Goal: Task Accomplishment & Management: Use online tool/utility

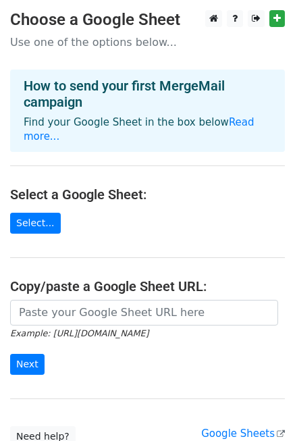
click at [99, 186] on h4 "Select a Google Sheet:" at bounding box center [147, 194] width 275 height 16
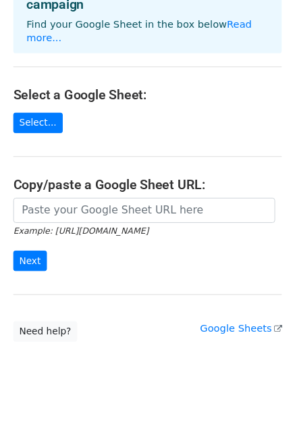
scroll to position [99, 0]
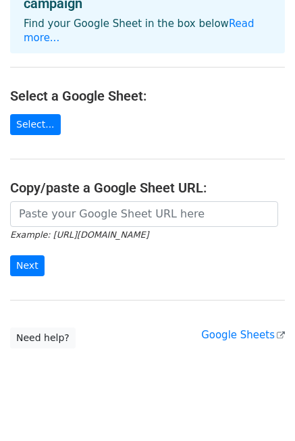
click at [122, 269] on div "Example: [URL][DOMAIN_NAME] Next" at bounding box center [147, 245] width 295 height 89
click at [32, 115] on link "Select..." at bounding box center [35, 124] width 51 height 21
click at [34, 114] on link "Select..." at bounding box center [35, 124] width 51 height 21
click at [36, 114] on link "Select..." at bounding box center [35, 124] width 51 height 21
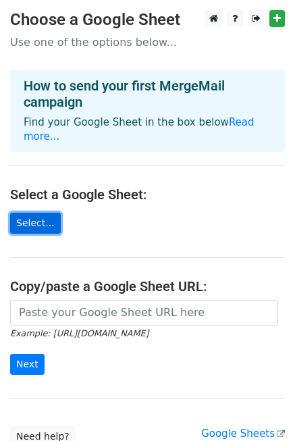
click at [33, 213] on link "Select..." at bounding box center [35, 223] width 51 height 21
click at [41, 213] on link "Select..." at bounding box center [35, 223] width 51 height 21
click at [36, 213] on link "Select..." at bounding box center [35, 223] width 51 height 21
click at [108, 20] on h3 "Choose a Google Sheet" at bounding box center [147, 20] width 275 height 20
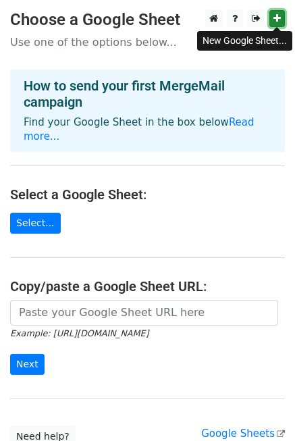
click at [279, 22] on icon at bounding box center [276, 18] width 7 height 9
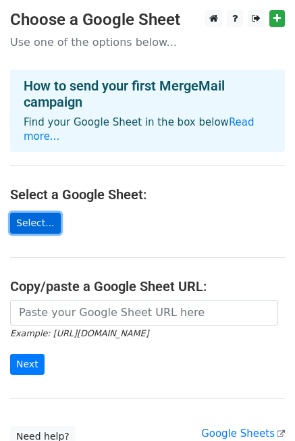
click at [30, 213] on link "Select..." at bounding box center [35, 223] width 51 height 21
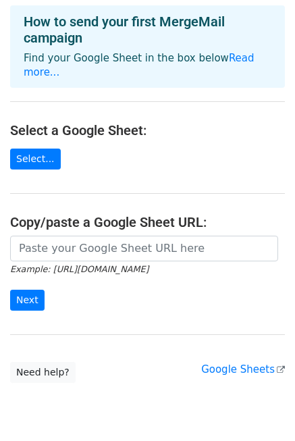
scroll to position [90, 0]
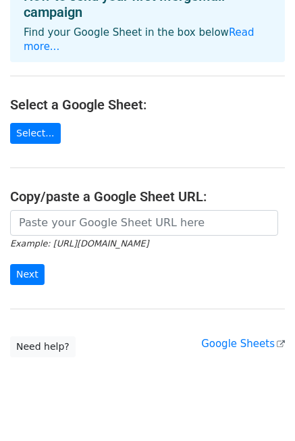
click at [153, 266] on form "Example: https://docs.google.com/spreadsheets/d/abc/edit Next" at bounding box center [147, 248] width 275 height 76
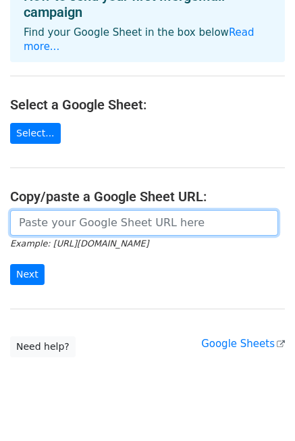
click at [61, 215] on input "url" at bounding box center [144, 223] width 268 height 26
paste input "https://docs.google.com/spreadsheets/d/1eqKQqqSh2wV9mwZjJSEmsUuxEKIBaEshYva5Gx2…"
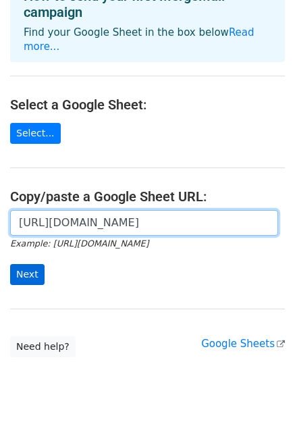
type input "https://docs.google.com/spreadsheets/d/1eqKQqqSh2wV9mwZjJSEmsUuxEKIBaEshYva5Gx2…"
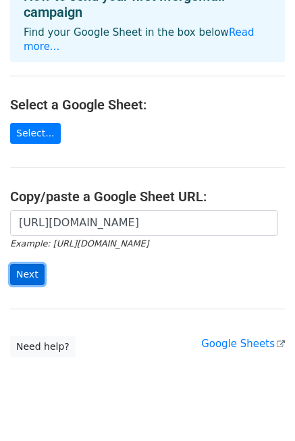
scroll to position [0, 0]
click at [34, 264] on input "Next" at bounding box center [27, 274] width 34 height 21
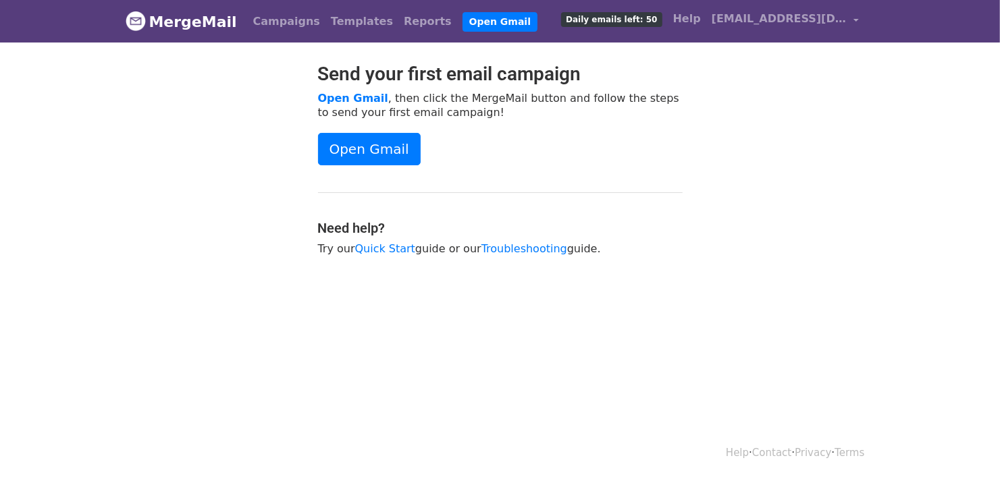
click at [574, 201] on div "Send your first email campaign Open Gmail , then click the MergeMail button and…" at bounding box center [500, 166] width 385 height 207
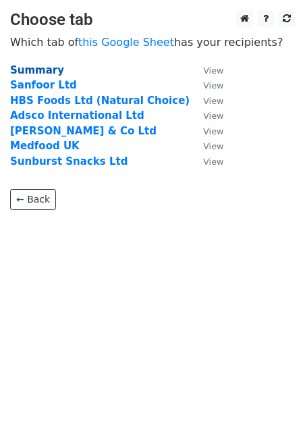
click at [43, 68] on strong "Summary" at bounding box center [37, 70] width 54 height 12
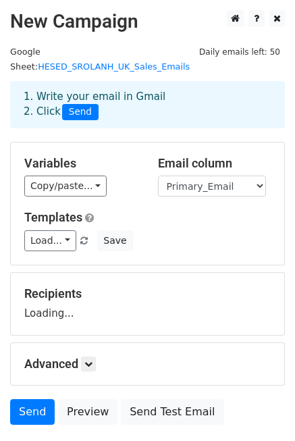
click at [34, 60] on main "New Campaign Daily emails left: 50 Google Sheet: HESED_SROLANH_UK_Sales_Emails …" at bounding box center [147, 220] width 295 height 421
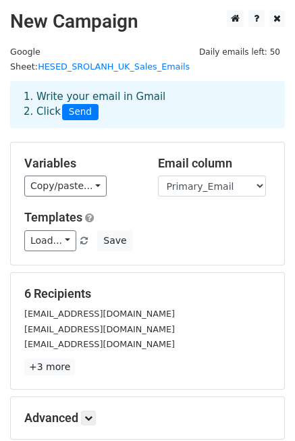
click at [122, 95] on div "1. Write your email in Gmail 2. Click Send" at bounding box center [148, 104] width 268 height 31
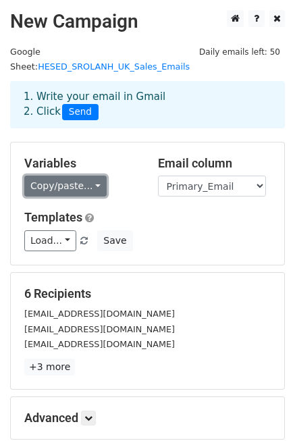
click at [88, 176] on link "Copy/paste..." at bounding box center [65, 186] width 82 height 21
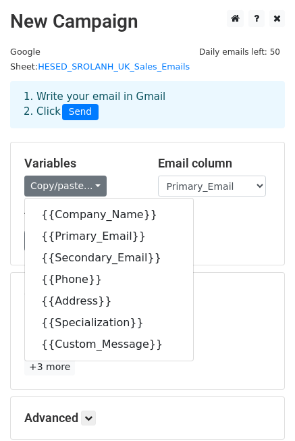
click at [152, 118] on div "1. Write your email in Gmail 2. Click Send" at bounding box center [147, 115] width 295 height 54
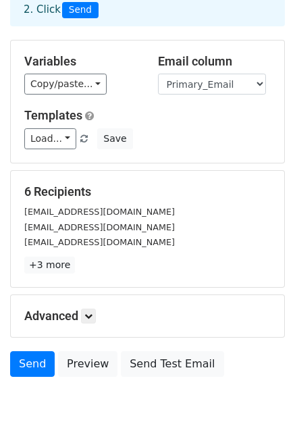
scroll to position [46, 0]
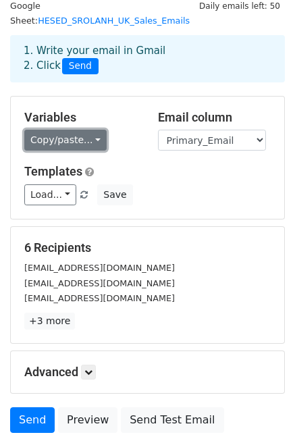
click at [67, 130] on link "Copy/paste..." at bounding box center [65, 140] width 82 height 21
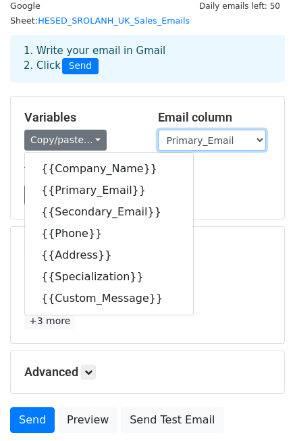
click at [209, 130] on select "Company_Name Primary_Email Secondary_Email Phone Address Specialization Custom_…" at bounding box center [212, 140] width 108 height 21
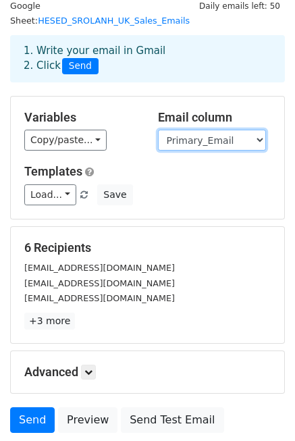
click at [158, 130] on select "Company_Name Primary_Email Secondary_Email Phone Address Specialization Custom_…" at bounding box center [212, 140] width 108 height 21
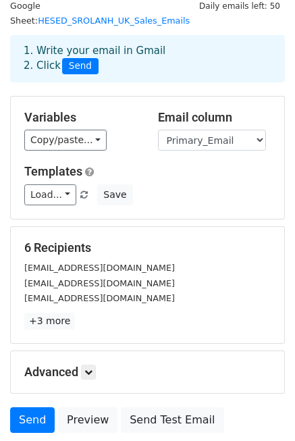
click at [199, 184] on div "Load... No templates saved Save" at bounding box center [147, 194] width 267 height 21
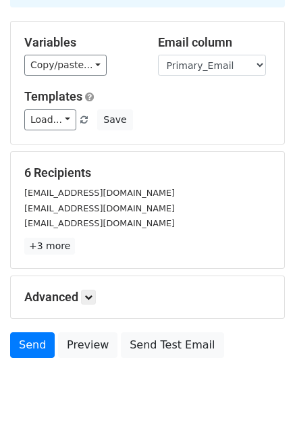
scroll to position [136, 0]
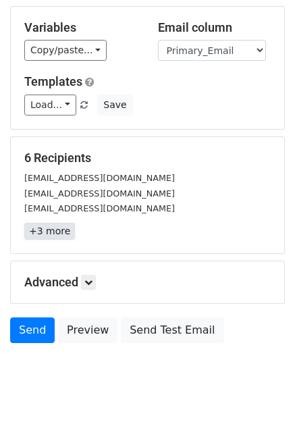
click at [44, 223] on link "+3 more" at bounding box center [49, 231] width 51 height 17
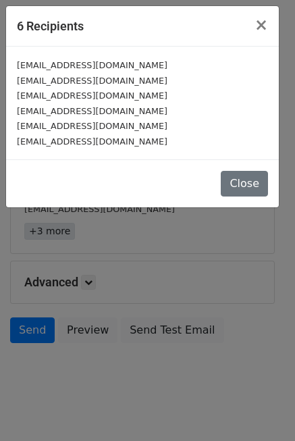
scroll to position [121, 0]
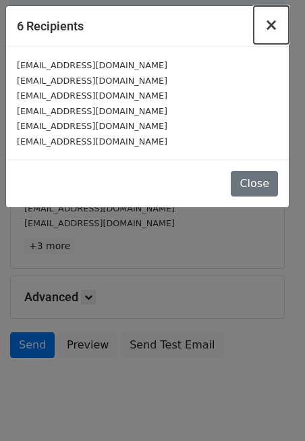
click at [272, 27] on span "×" at bounding box center [272, 25] width 14 height 19
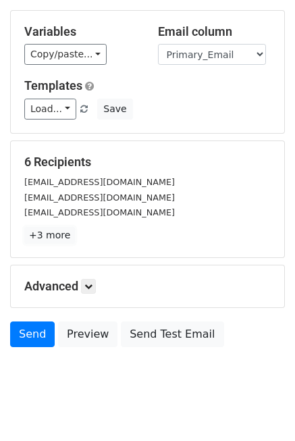
scroll to position [136, 0]
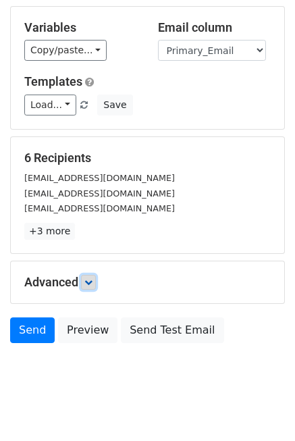
click at [87, 278] on icon at bounding box center [88, 282] width 8 height 8
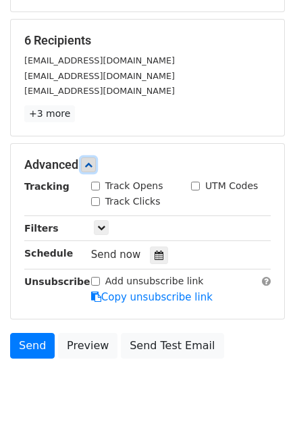
scroll to position [268, 0]
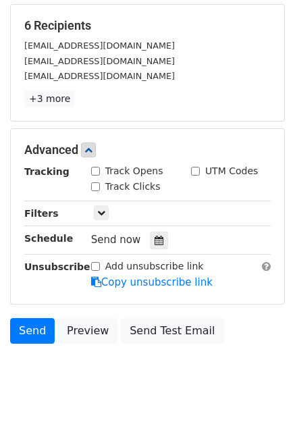
click at [143, 367] on body "New Campaign Daily emails left: 50 Google Sheet: HESED_SROLANH_UK_Sales_Emails …" at bounding box center [147, 73] width 295 height 662
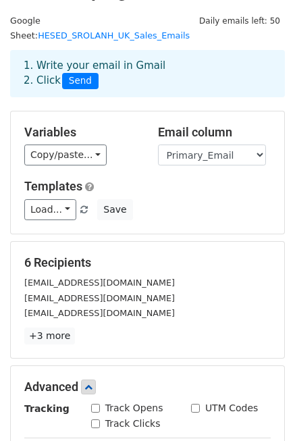
scroll to position [90, 0]
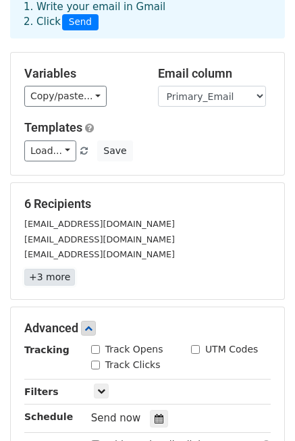
click at [56, 269] on link "+3 more" at bounding box center [49, 277] width 51 height 17
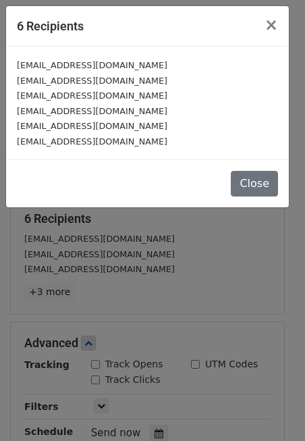
click at [140, 136] on div "info@sunburstsnacks.co.uk" at bounding box center [147, 142] width 261 height 16
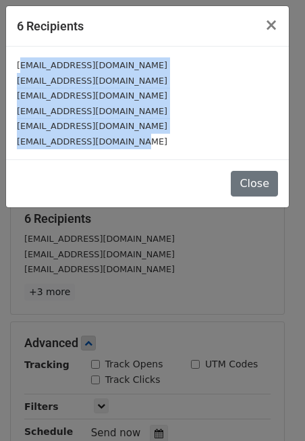
drag, startPoint x: 141, startPoint y: 139, endPoint x: 18, endPoint y: 61, distance: 145.7
click at [18, 61] on div "info@sanfoor.co.uk enquiries@naturalchoice.co.uk info@adscoltd.com info@rmcurti…" at bounding box center [147, 103] width 283 height 113
click at [96, 70] on div "info@sanfoor.co.uk" at bounding box center [147, 65] width 261 height 16
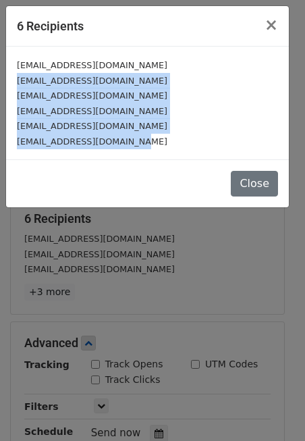
drag, startPoint x: 96, startPoint y: 65, endPoint x: 138, endPoint y: 142, distance: 87.9
click at [138, 142] on div "info@sanfoor.co.uk enquiries@naturalchoice.co.uk info@adscoltd.com info@rmcurti…" at bounding box center [147, 103] width 283 height 113
click at [138, 142] on div "info@sunburstsnacks.co.uk" at bounding box center [147, 142] width 261 height 16
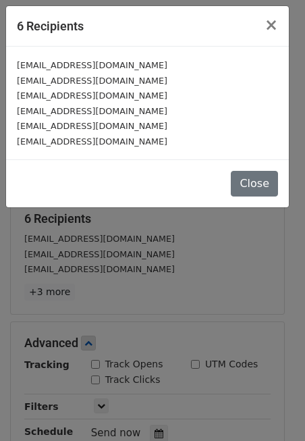
click at [151, 146] on div "[EMAIL_ADDRESS][DOMAIN_NAME]" at bounding box center [147, 142] width 261 height 16
click at [168, 109] on div "[EMAIL_ADDRESS][DOMAIN_NAME]" at bounding box center [147, 111] width 261 height 16
click at [254, 186] on button "Close" at bounding box center [254, 184] width 47 height 26
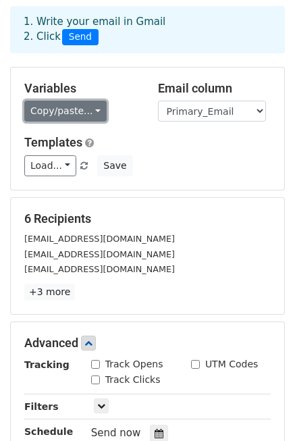
click at [72, 101] on link "Copy/paste..." at bounding box center [65, 111] width 82 height 21
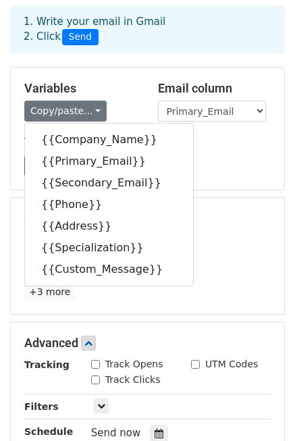
click at [87, 81] on h5 "Variables" at bounding box center [80, 88] width 113 height 15
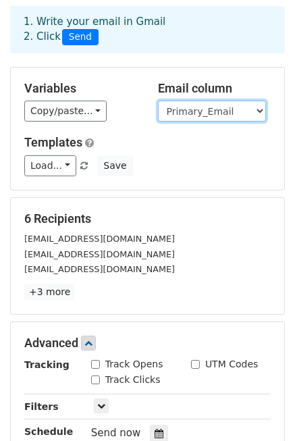
click at [205, 101] on select "Company_Name Primary_Email Secondary_Email Phone Address Specialization Custom_…" at bounding box center [212, 111] width 108 height 21
click at [158, 101] on select "Company_Name Primary_Email Secondary_Email Phone Address Specialization Custom_…" at bounding box center [212, 111] width 108 height 21
click at [201, 155] on div "Load... No templates saved Save" at bounding box center [147, 165] width 267 height 21
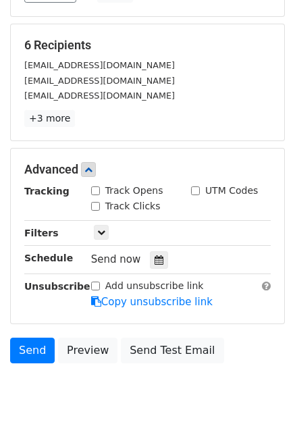
scroll to position [254, 0]
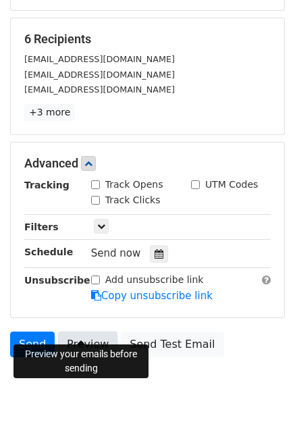
click at [86, 334] on link "Preview" at bounding box center [87, 344] width 59 height 26
click at [232, 331] on div "Send Preview Send Test Email" at bounding box center [147, 347] width 295 height 32
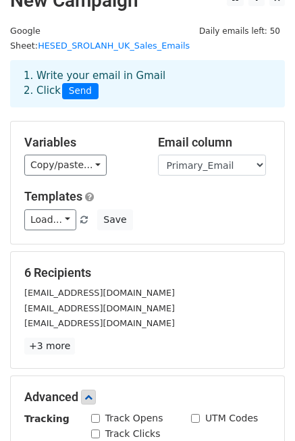
scroll to position [0, 0]
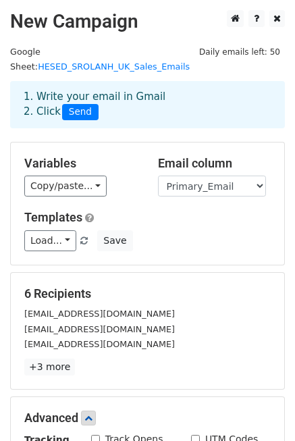
click at [114, 89] on div "1. Write your email in Gmail 2. Click Send" at bounding box center [148, 104] width 268 height 31
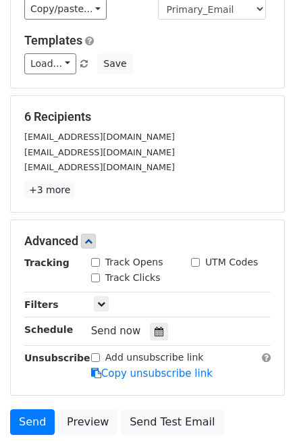
scroll to position [180, 0]
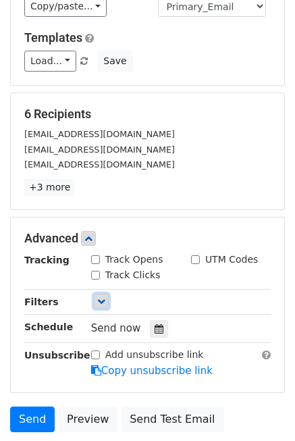
click at [108, 294] on link at bounding box center [101, 301] width 15 height 15
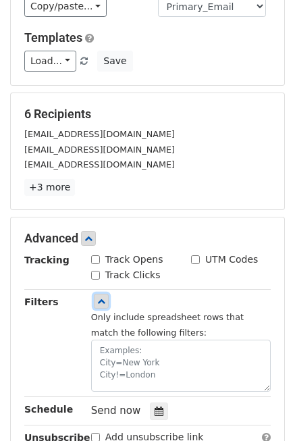
click at [101, 297] on icon at bounding box center [101, 301] width 8 height 8
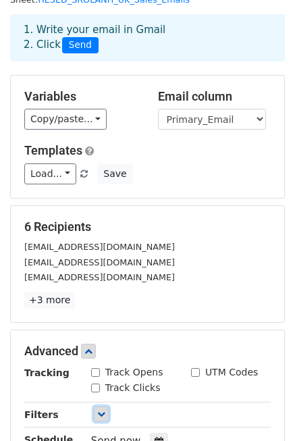
scroll to position [0, 0]
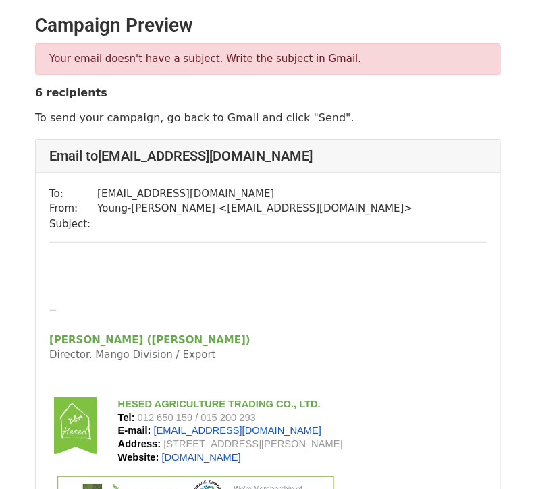
click at [164, 119] on p "To send your campaign, go back to Gmail and click "Send"." at bounding box center [268, 118] width 466 height 14
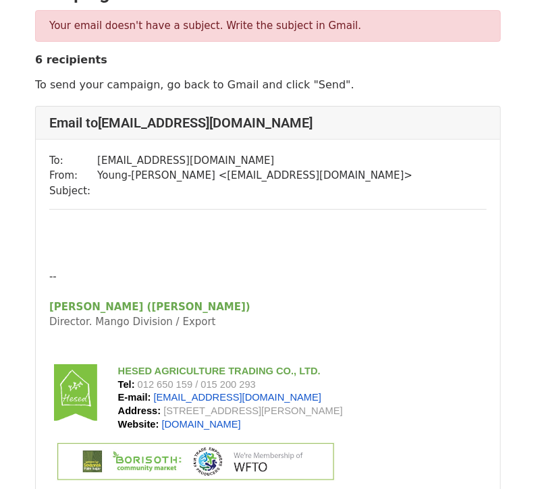
scroll to position [90, 0]
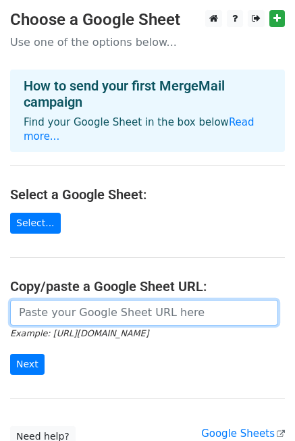
drag, startPoint x: 41, startPoint y: 299, endPoint x: 60, endPoint y: 297, distance: 19.0
click at [41, 300] on input "url" at bounding box center [144, 313] width 268 height 26
paste input "[URL][DOMAIN_NAME]"
type input "[URL][DOMAIN_NAME]"
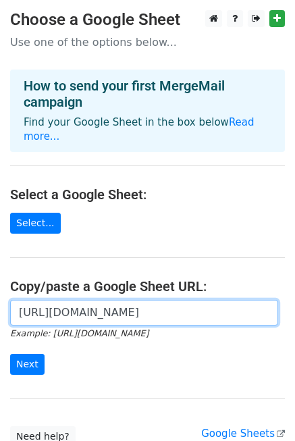
click at [10, 354] on input "Next" at bounding box center [27, 364] width 34 height 21
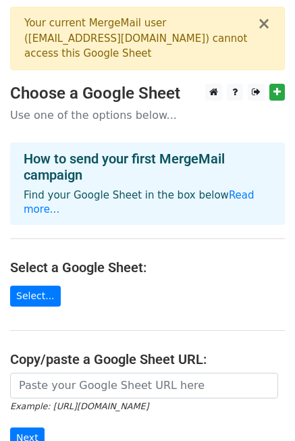
click at [130, 52] on div "Your current MergeMail user ( [EMAIL_ADDRESS][DOMAIN_NAME] ) cannot access this…" at bounding box center [140, 39] width 233 height 46
click at [124, 55] on div "Your current MergeMail user ( young@srolanhmango.com ) cannot access this Googl…" at bounding box center [140, 39] width 233 height 46
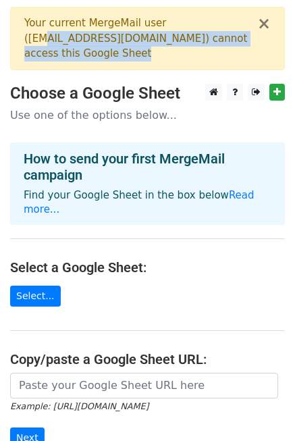
drag, startPoint x: 130, startPoint y: 55, endPoint x: 40, endPoint y: 22, distance: 96.3
click at [42, 27] on div "Your current MergeMail user ( young@srolanhmango.com ) cannot access this Googl…" at bounding box center [140, 39] width 233 height 46
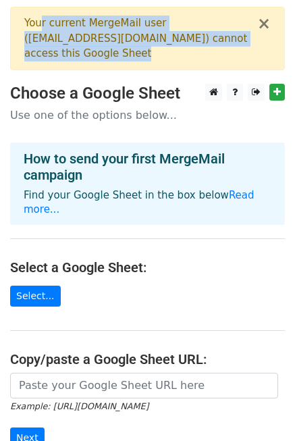
click at [40, 22] on div "Your current MergeMail user ( young@srolanhmango.com ) cannot access this Googl…" at bounding box center [140, 39] width 233 height 46
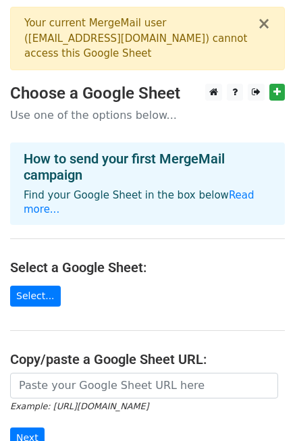
click at [146, 57] on div "Your current MergeMail user ( young@srolanhmango.com ) cannot access this Googl…" at bounding box center [140, 39] width 233 height 46
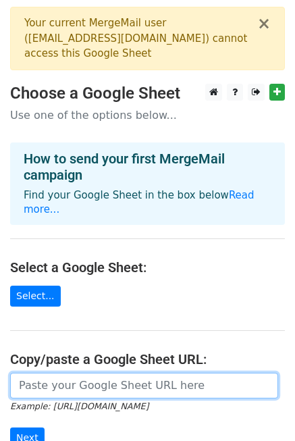
click at [47, 375] on input "url" at bounding box center [144, 386] width 268 height 26
paste input "https://docs.google.com/spreadsheets/d/1rae1m4fhcizTEYdbIRdplsbKwoQvdSazP3wLGL4…"
type input "https://docs.google.com/spreadsheets/d/1rae1m4fhcizTEYdbIRdplsbKwoQvdSazP3wLGL4…"
click at [10, 427] on input "Next" at bounding box center [27, 437] width 34 height 21
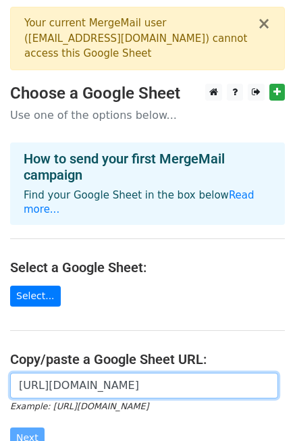
scroll to position [42, 0]
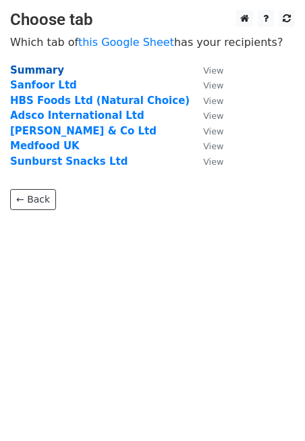
click at [35, 71] on strong "Summary" at bounding box center [37, 70] width 54 height 12
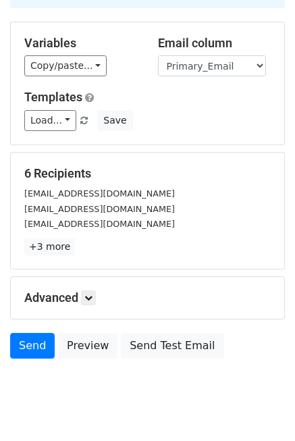
scroll to position [136, 0]
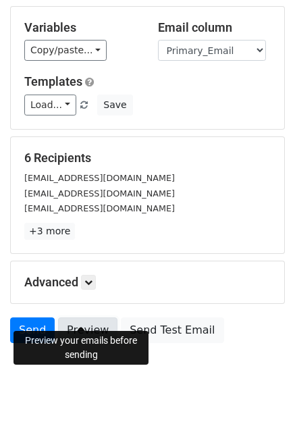
click at [84, 317] on link "Preview" at bounding box center [87, 330] width 59 height 26
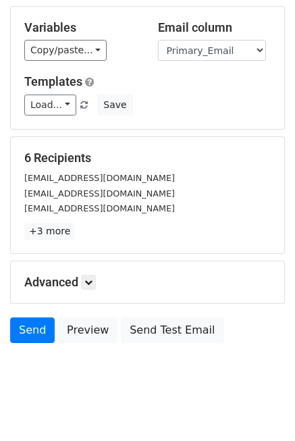
click at [175, 96] on div "Load... No templates saved Save" at bounding box center [147, 105] width 267 height 21
click at [159, 95] on div "Load... No templates saved Save" at bounding box center [147, 105] width 267 height 21
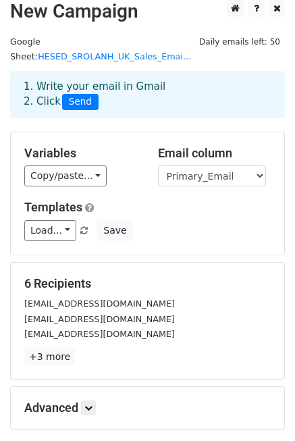
scroll to position [0, 0]
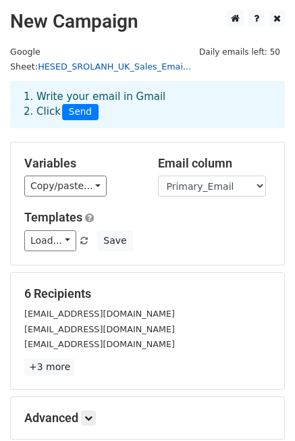
click at [134, 61] on link "HESED_SROLANH_UK_Sales_Emai..." at bounding box center [114, 66] width 153 height 10
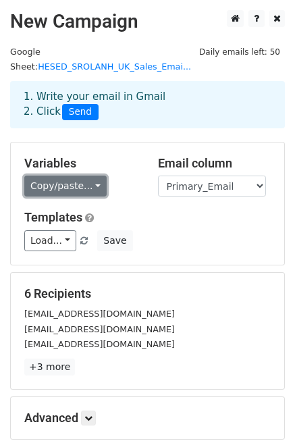
click at [91, 176] on link "Copy/paste..." at bounding box center [65, 186] width 82 height 21
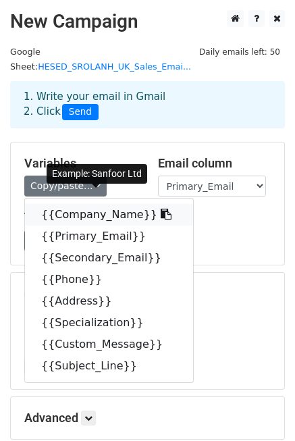
click at [91, 204] on link "{{Company_Name}}" at bounding box center [109, 215] width 168 height 22
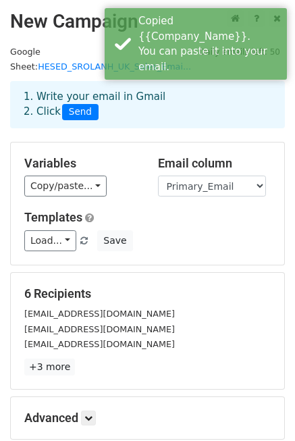
click at [203, 212] on div "Templates Load... No templates saved Save" at bounding box center [147, 230] width 267 height 41
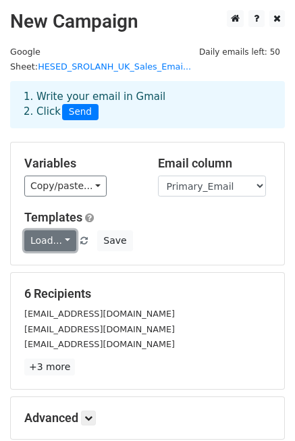
click at [63, 230] on link "Load..." at bounding box center [50, 240] width 52 height 21
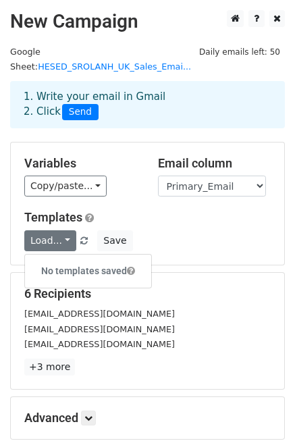
click at [82, 260] on h6 "No templates saved" at bounding box center [88, 271] width 126 height 22
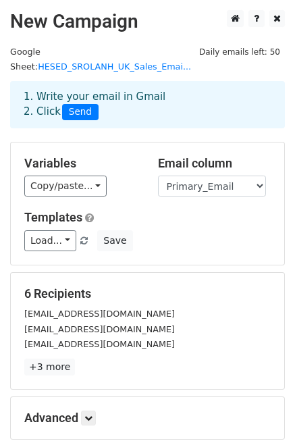
click at [155, 212] on div "Templates Load... No templates saved Save" at bounding box center [147, 230] width 267 height 41
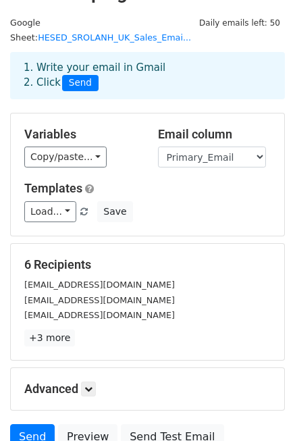
scroll to position [45, 0]
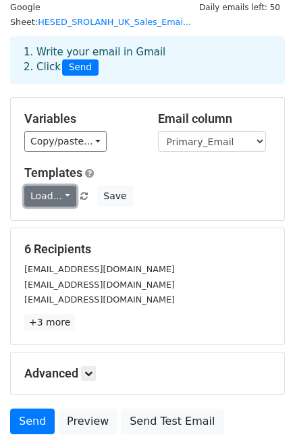
click at [60, 186] on link "Load..." at bounding box center [50, 196] width 52 height 21
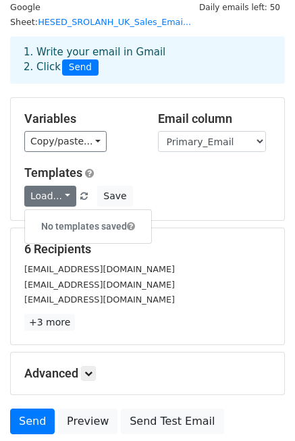
click at [165, 186] on div "Load... No templates saved Save" at bounding box center [147, 196] width 267 height 21
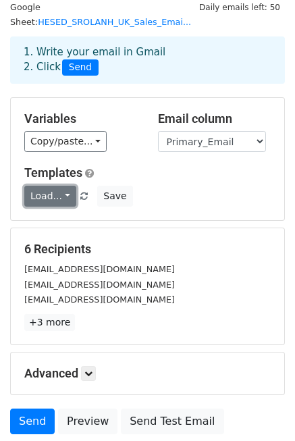
click at [49, 186] on link "Load..." at bounding box center [50, 196] width 52 height 21
click at [61, 186] on link "Load..." at bounding box center [50, 196] width 52 height 21
click at [169, 186] on div "Load... No templates saved Save" at bounding box center [147, 196] width 267 height 21
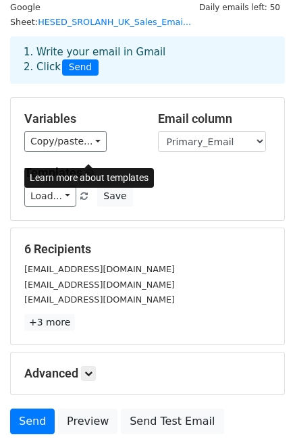
click at [86, 168] on span at bounding box center [89, 173] width 9 height 10
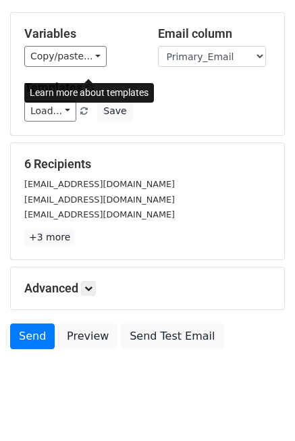
scroll to position [136, 0]
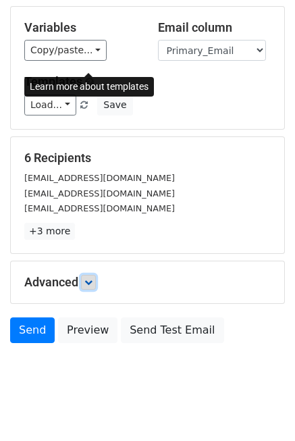
click at [90, 278] on icon at bounding box center [88, 282] width 8 height 8
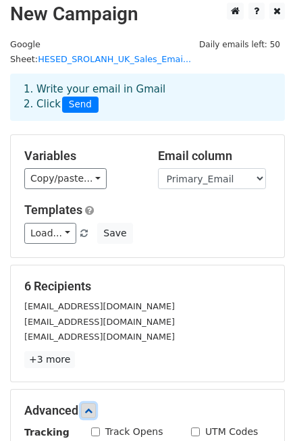
scroll to position [0, 0]
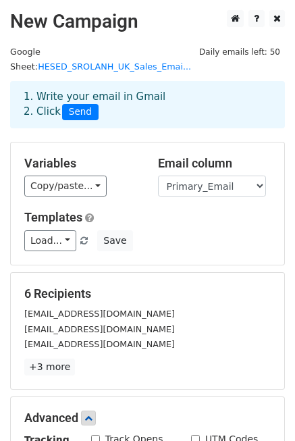
click at [190, 230] on div "Load... No templates saved Save" at bounding box center [147, 240] width 267 height 21
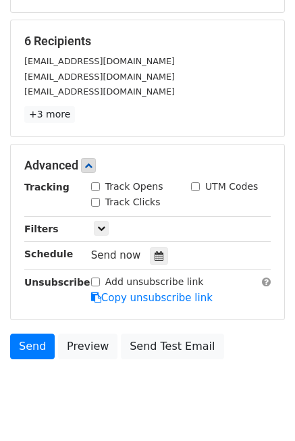
scroll to position [268, 0]
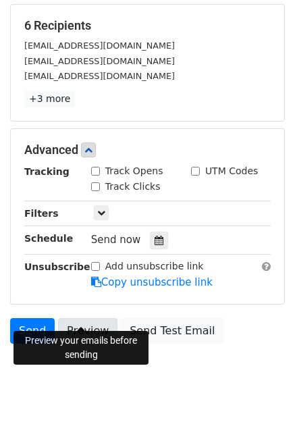
click at [90, 318] on link "Preview" at bounding box center [87, 331] width 59 height 26
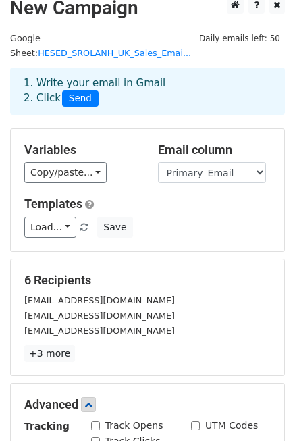
scroll to position [0, 0]
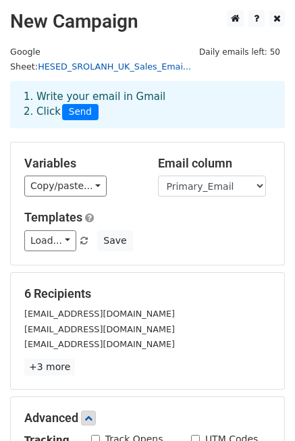
click at [180, 61] on link "HESED_SROLANH_UK_Sales_Emai..." at bounding box center [114, 66] width 153 height 10
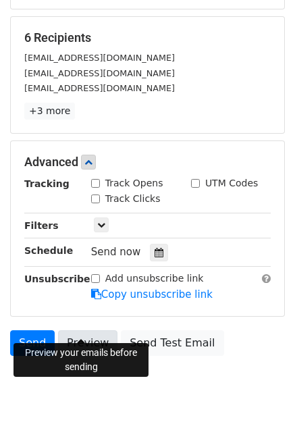
scroll to position [268, 0]
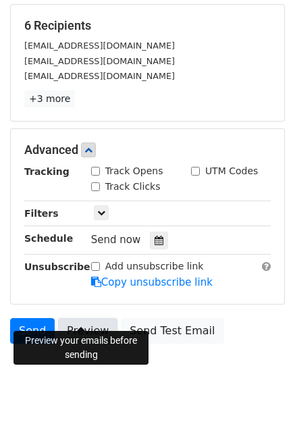
click at [89, 318] on link "Preview" at bounding box center [87, 331] width 59 height 26
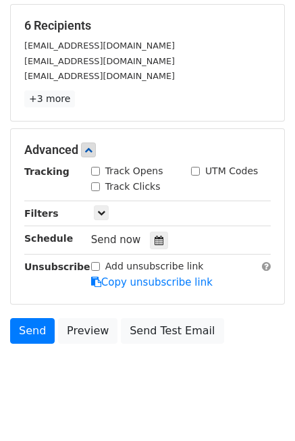
click at [138, 90] on p "+3 more" at bounding box center [147, 98] width 246 height 17
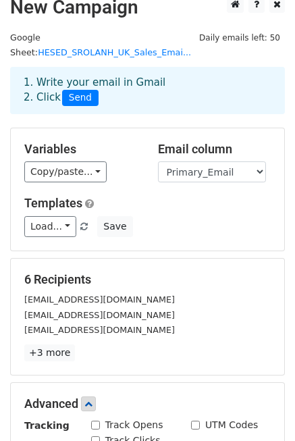
scroll to position [0, 0]
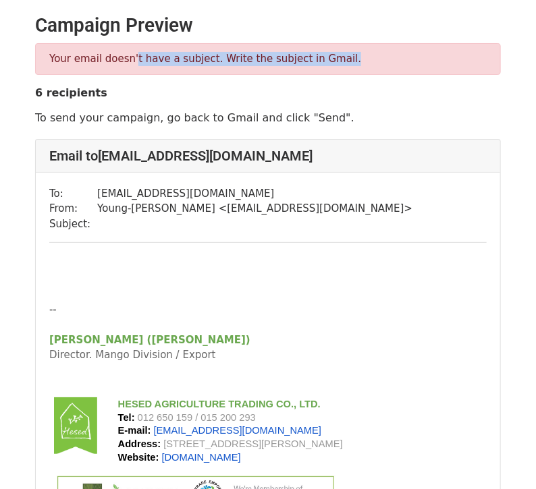
drag, startPoint x: 129, startPoint y: 59, endPoint x: 337, endPoint y: 63, distance: 207.9
click at [337, 63] on p "Your email doesn't have a subject. Write the subject in Gmail." at bounding box center [267, 59] width 437 height 14
drag, startPoint x: 347, startPoint y: 59, endPoint x: 215, endPoint y: 56, distance: 131.7
click at [215, 56] on p "Your email doesn't have a subject. Write the subject in Gmail." at bounding box center [267, 59] width 437 height 14
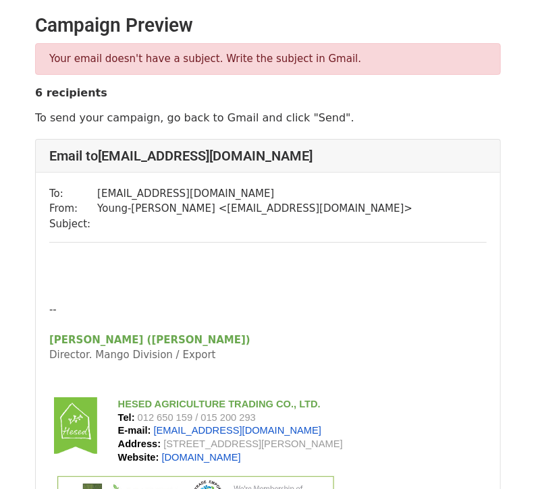
click at [213, 56] on p "Your email doesn't have a subject. Write the subject in Gmail." at bounding box center [267, 59] width 437 height 14
drag, startPoint x: 201, startPoint y: 56, endPoint x: 361, endPoint y: 63, distance: 160.1
click at [361, 63] on p "Your email doesn't have a subject. Write the subject in Gmail." at bounding box center [267, 59] width 437 height 14
drag, startPoint x: 370, startPoint y: 58, endPoint x: 234, endPoint y: 57, distance: 136.4
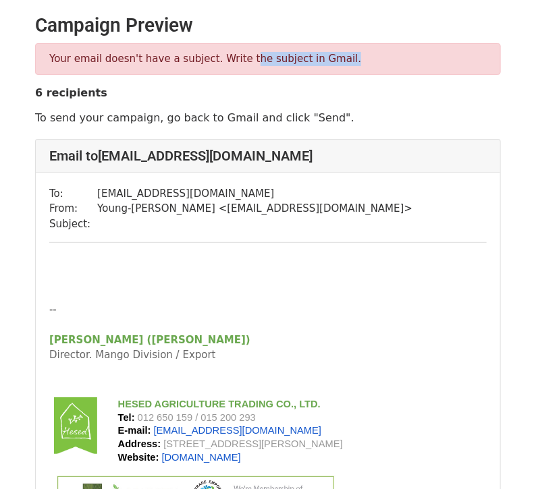
click at [234, 57] on p "Your email doesn't have a subject. Write the subject in Gmail." at bounding box center [267, 59] width 437 height 14
click at [232, 55] on p "Your email doesn't have a subject. Write the subject in Gmail." at bounding box center [267, 59] width 437 height 14
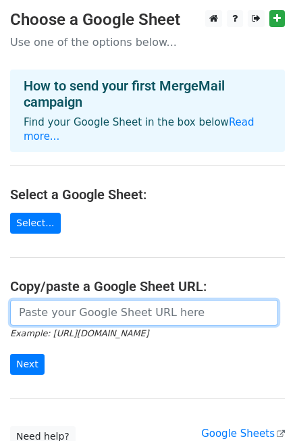
click at [59, 300] on input "url" at bounding box center [144, 313] width 268 height 26
click at [54, 300] on input "url" at bounding box center [144, 313] width 268 height 26
paste input "[URL][DOMAIN_NAME]"
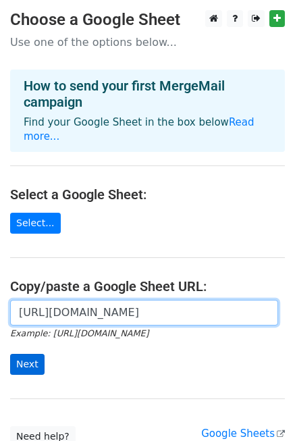
type input "[URL][DOMAIN_NAME]"
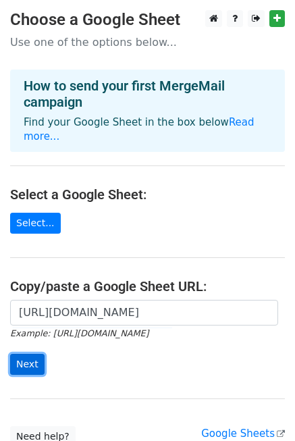
click at [25, 354] on input "Next" at bounding box center [27, 364] width 34 height 21
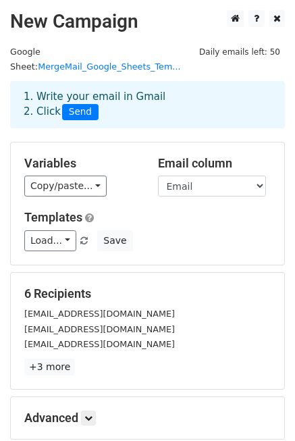
click at [167, 230] on div "Load... No templates saved Save" at bounding box center [147, 240] width 267 height 21
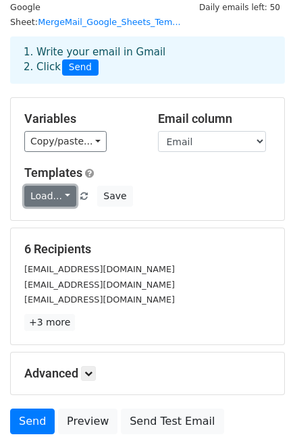
click at [55, 186] on link "Load..." at bounding box center [50, 196] width 52 height 21
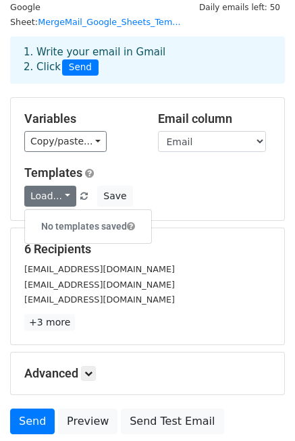
click at [161, 186] on div "Load... No templates saved Save" at bounding box center [147, 196] width 267 height 21
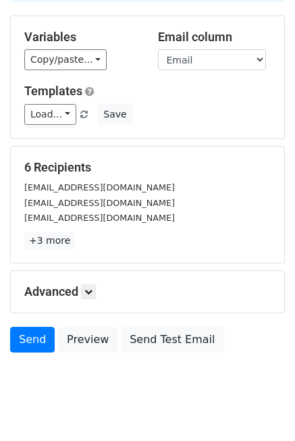
scroll to position [136, 0]
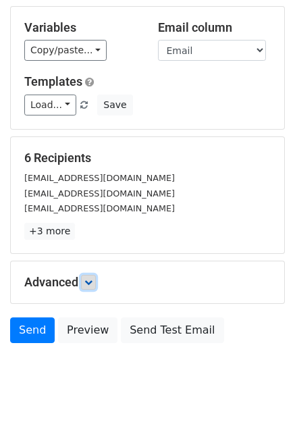
click at [84, 275] on link at bounding box center [88, 282] width 15 height 15
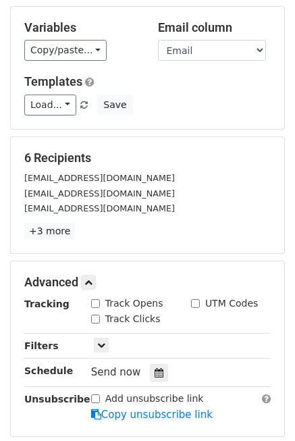
click at [173, 227] on div "6 Recipients info@sanfoor.co.uk enquiries@naturalchoice.co.uk info@adscoltd.com…" at bounding box center [147, 195] width 273 height 116
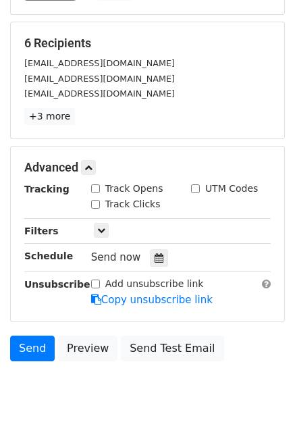
scroll to position [268, 0]
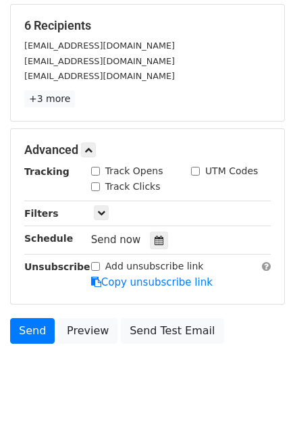
click at [96, 167] on input "Track Opens" at bounding box center [95, 171] width 9 height 9
checkbox input "true"
click at [98, 182] on input "Track Clicks" at bounding box center [95, 186] width 9 height 9
checkbox input "true"
click at [198, 167] on input "UTM Codes" at bounding box center [195, 171] width 9 height 9
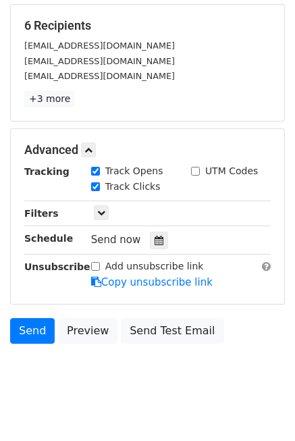
checkbox input "true"
click at [191, 180] on div "Track Clicks" at bounding box center [181, 188] width 200 height 16
click at [101, 209] on icon at bounding box center [101, 213] width 8 height 8
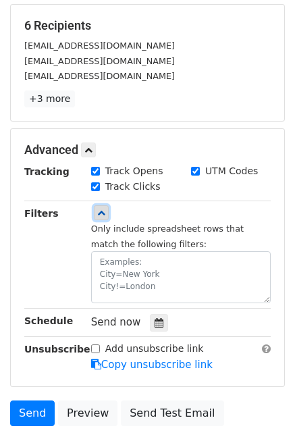
click at [101, 209] on icon at bounding box center [101, 213] width 8 height 8
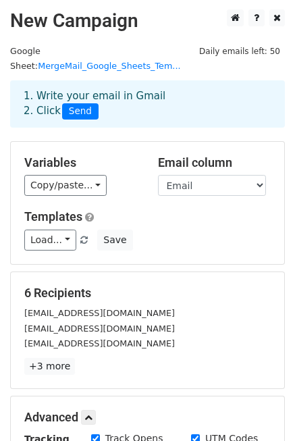
scroll to position [0, 0]
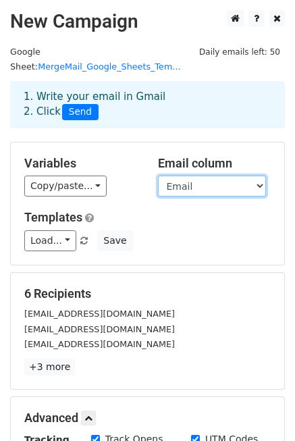
click at [224, 177] on select "Email CC Subject Company_Name Company_Short Custom_Message Phone Status" at bounding box center [212, 186] width 108 height 21
click at [158, 176] on select "Email CC Subject Company_Name Company_Short Custom_Message Phone Status" at bounding box center [212, 186] width 108 height 21
click at [201, 176] on select "Email CC Subject Company_Name Company_Short Custom_Message Phone Status" at bounding box center [212, 186] width 108 height 21
click at [158, 176] on select "Email CC Subject Company_Name Company_Short Custom_Message Phone Status" at bounding box center [212, 186] width 108 height 21
drag, startPoint x: 205, startPoint y: 168, endPoint x: 206, endPoint y: 178, distance: 9.5
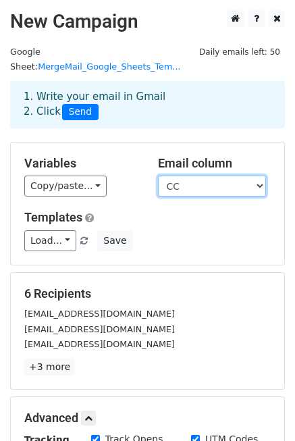
click at [205, 176] on select "Email CC Subject Company_Name Company_Short Custom_Message Phone Status" at bounding box center [212, 186] width 108 height 21
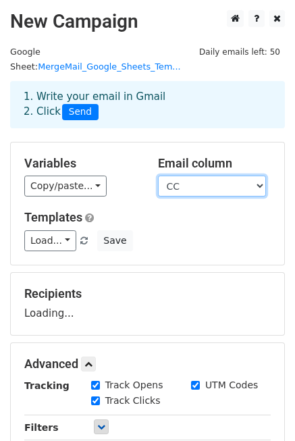
click at [158, 176] on select "Email CC Subject Company_Name Company_Short Custom_Message Phone Status" at bounding box center [212, 186] width 108 height 21
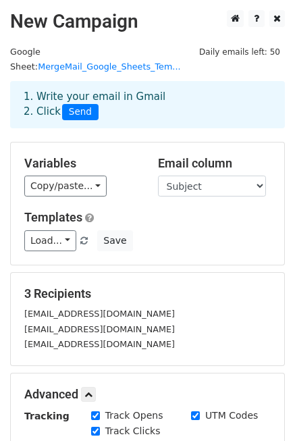
click at [203, 230] on div "Load... No templates saved Save" at bounding box center [147, 240] width 267 height 21
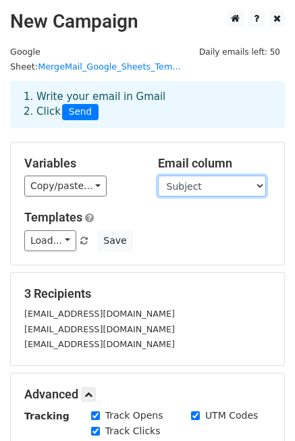
click at [207, 176] on select "Email CC Subject Company_Name Company_Short Custom_Message Phone Status" at bounding box center [212, 186] width 108 height 21
click at [158, 176] on select "Email CC Subject Company_Name Company_Short Custom_Message Phone Status" at bounding box center [212, 186] width 108 height 21
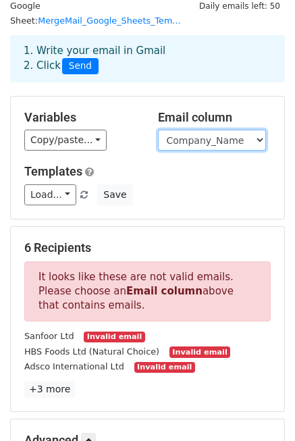
scroll to position [45, 0]
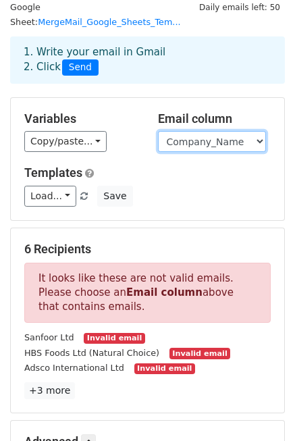
click at [217, 131] on select "Email CC Subject Company_Name Company_Short Custom_Message Phone Status" at bounding box center [212, 141] width 108 height 21
select select "Email"
click at [158, 131] on select "Email CC Subject Company_Name Company_Short Custom_Message Phone Status" at bounding box center [212, 141] width 108 height 21
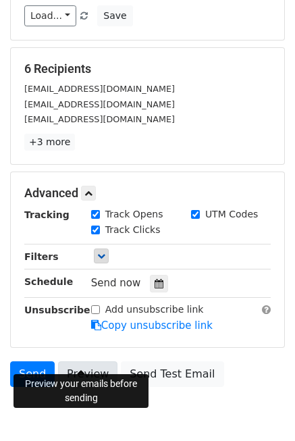
scroll to position [268, 0]
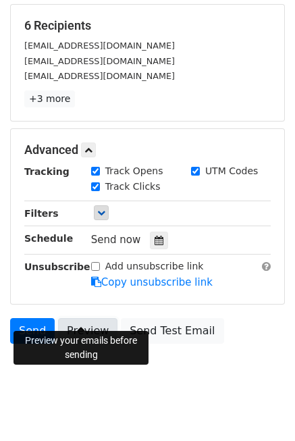
click at [85, 318] on link "Preview" at bounding box center [87, 331] width 59 height 26
click at [92, 318] on link "Preview" at bounding box center [87, 331] width 59 height 26
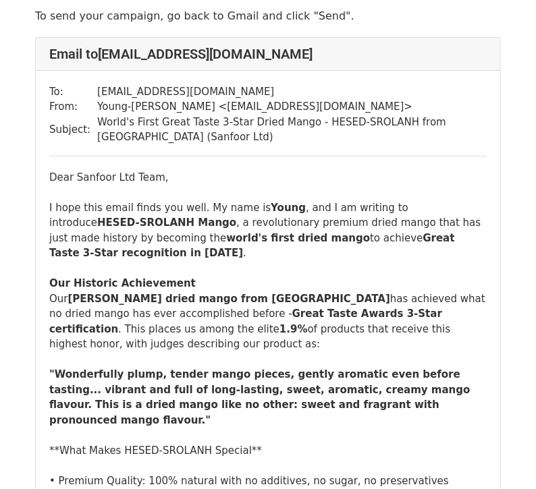
scroll to position [134, 0]
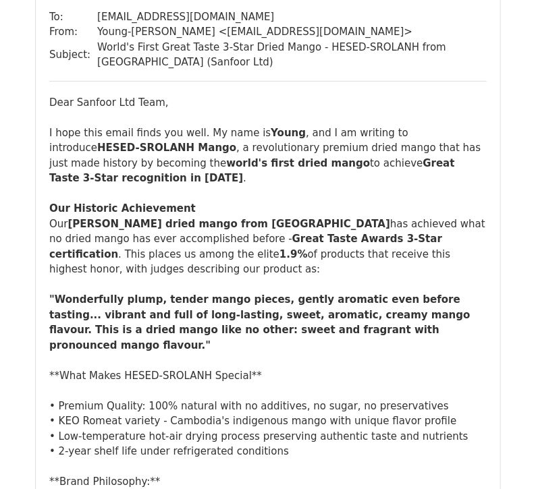
click at [148, 301] on b ""Wonderfully plump, tender mango pieces, gently aromatic even before tasting...…" at bounding box center [259, 323] width 421 height 58
drag, startPoint x: 242, startPoint y: 327, endPoint x: 221, endPoint y: 327, distance: 20.3
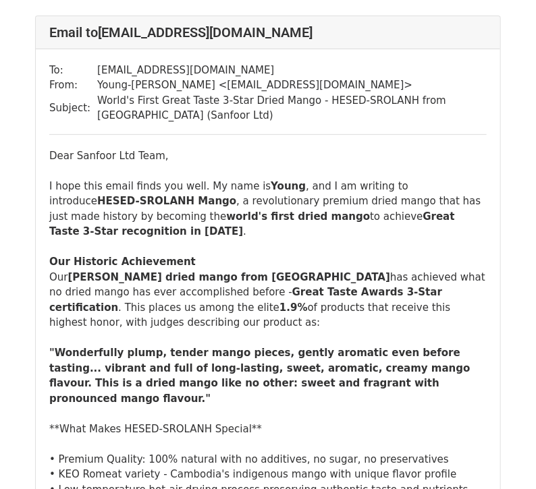
scroll to position [0, 0]
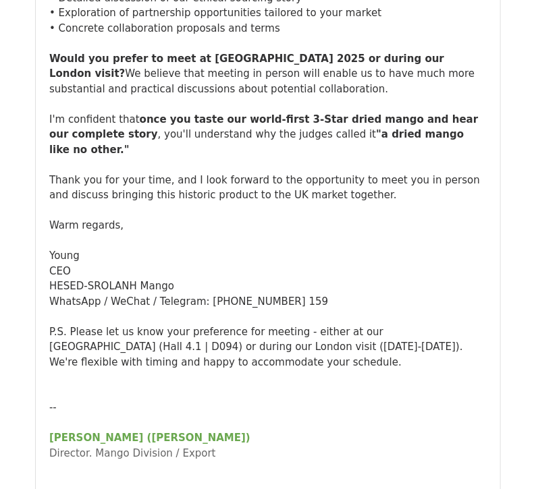
scroll to position [1349, 0]
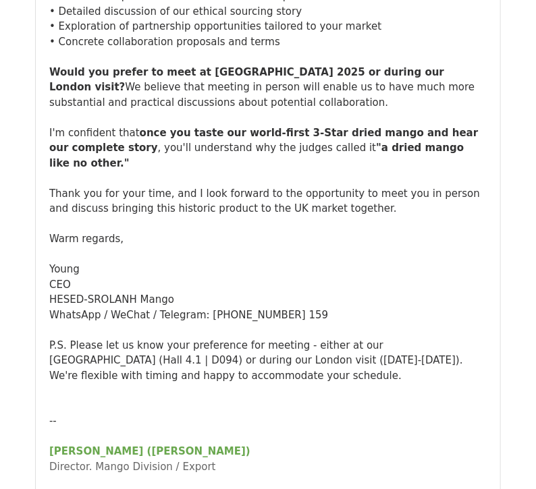
click at [246, 162] on div "Why Partner with Us Given your position as one of Europe's leading distributors…" at bounding box center [267, 57] width 437 height 1200
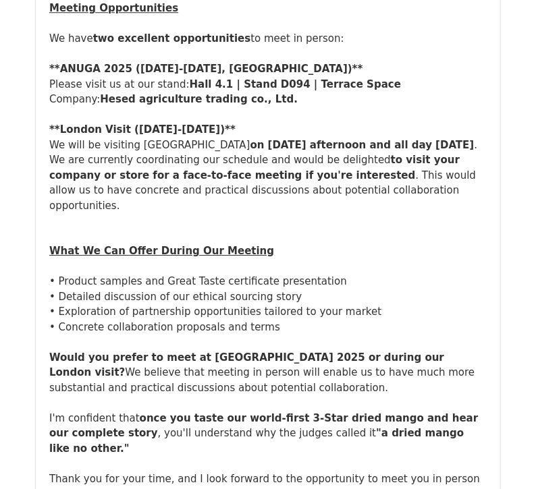
scroll to position [1035, 0]
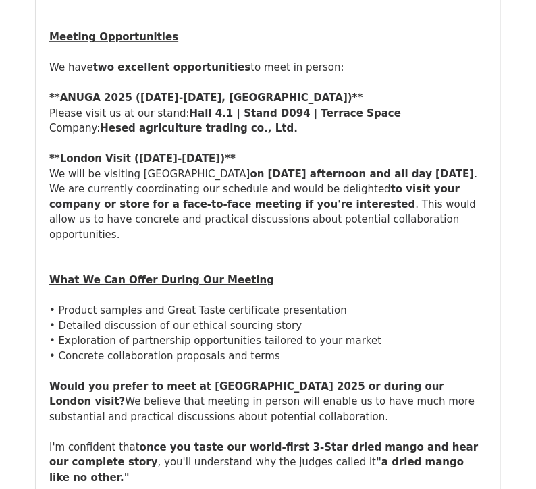
click at [194, 107] on b "Hall 4.1 | Stand D094 | Terrace Space" at bounding box center [295, 113] width 211 height 12
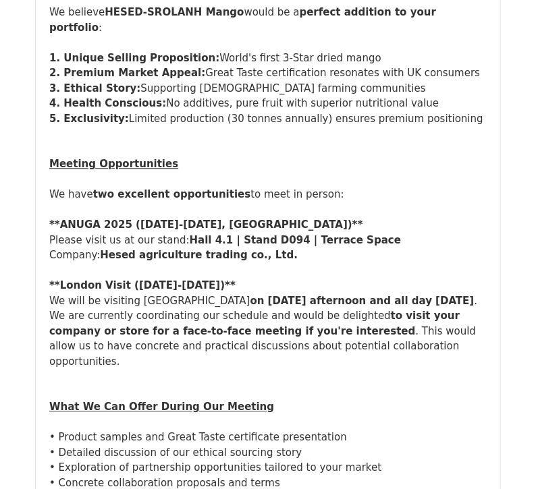
scroll to position [900, 0]
